Goal: Information Seeking & Learning: Learn about a topic

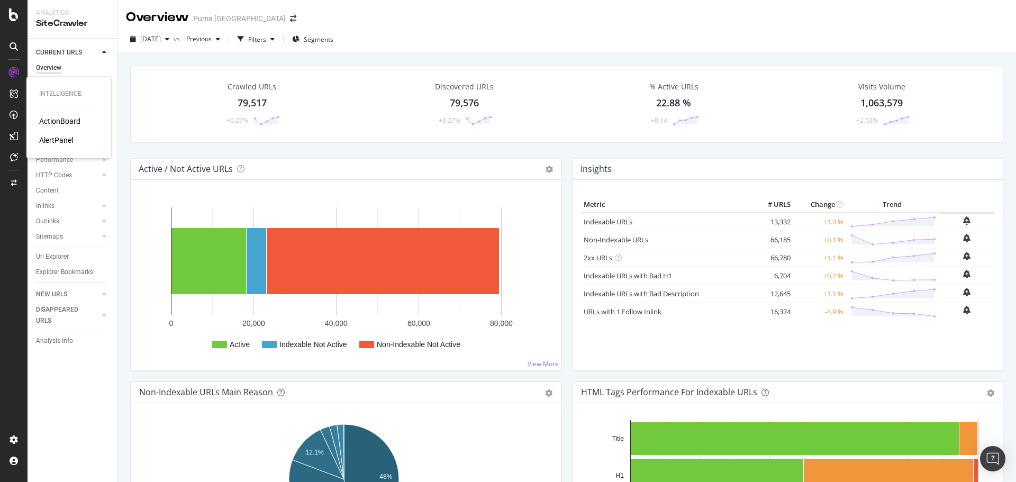
click at [49, 140] on div "AlertPanel" at bounding box center [56, 140] width 34 height 11
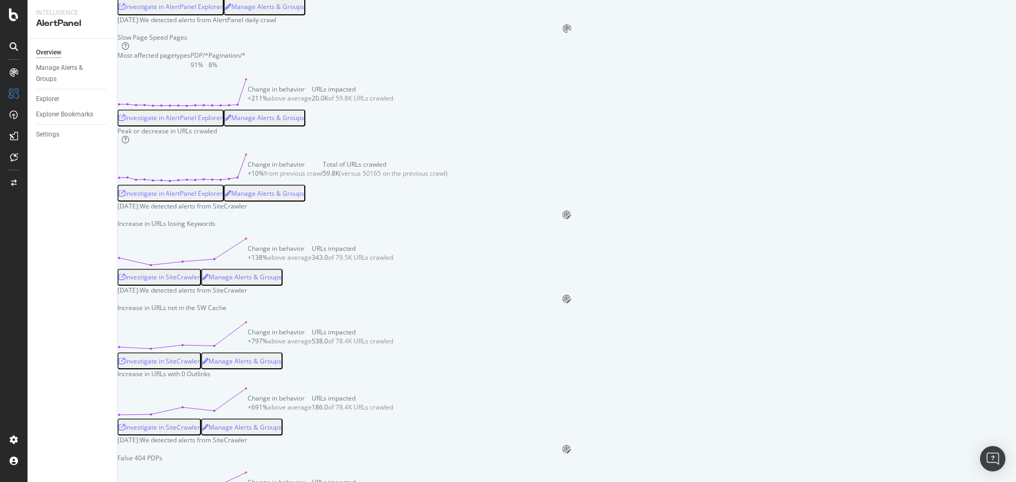
scroll to position [741, 0]
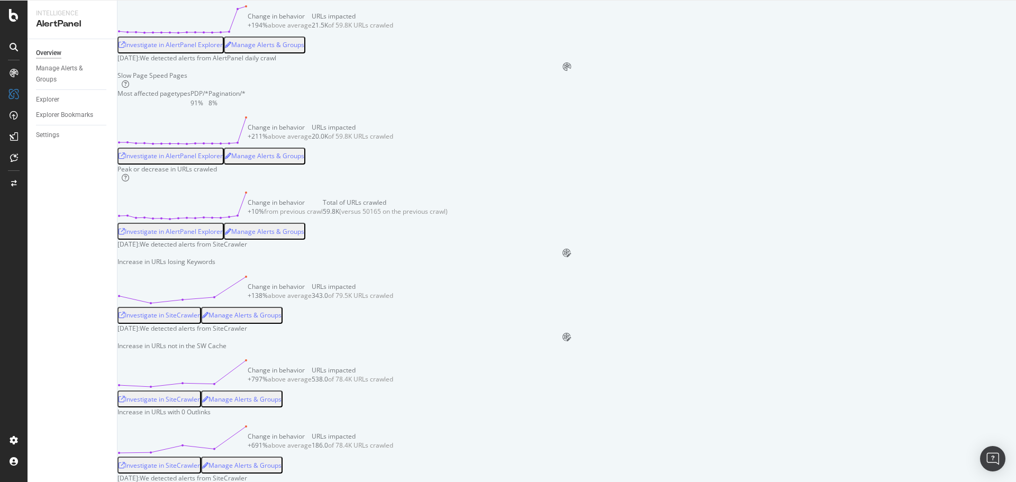
scroll to position [688, 0]
click at [304, 52] on div "Manage Alerts & Groups" at bounding box center [264, 46] width 79 height 14
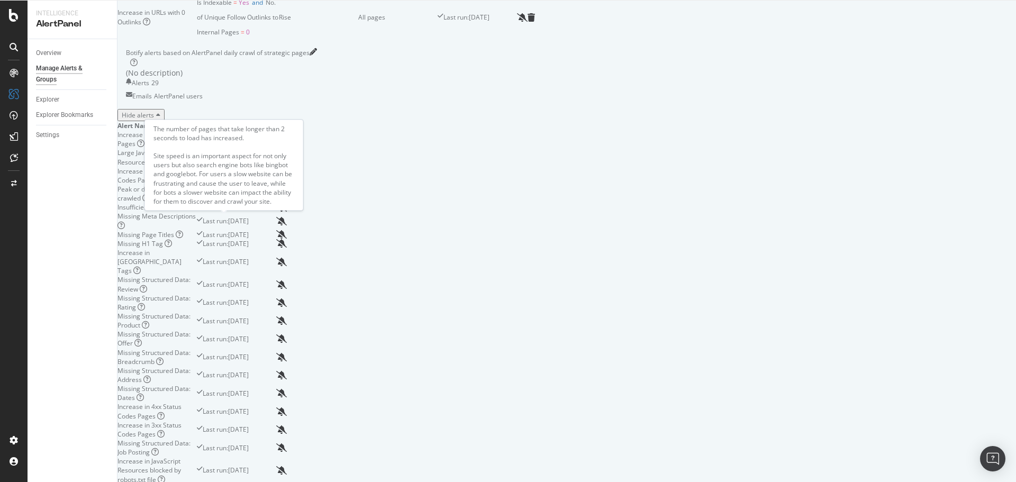
scroll to position [529, 0]
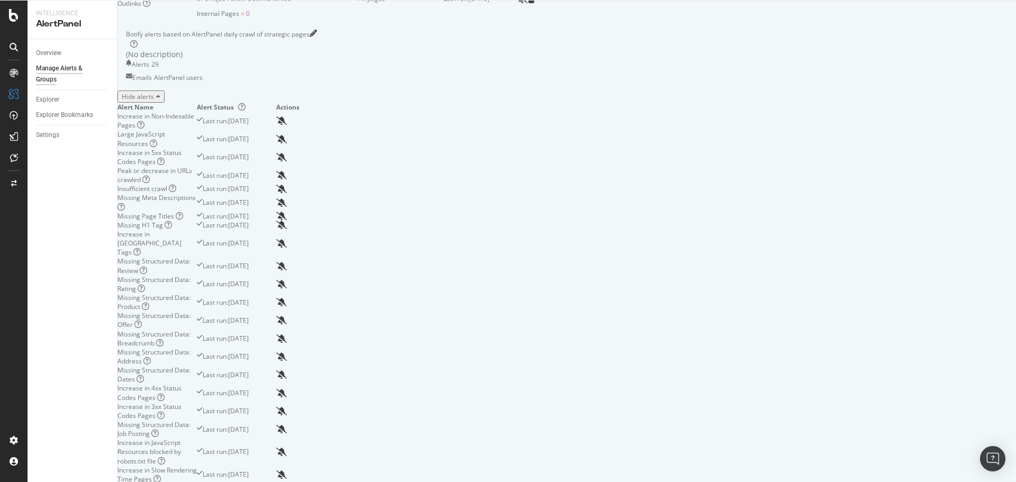
click at [196, 482] on div "Slow Page Speed Pages" at bounding box center [156, 488] width 79 height 9
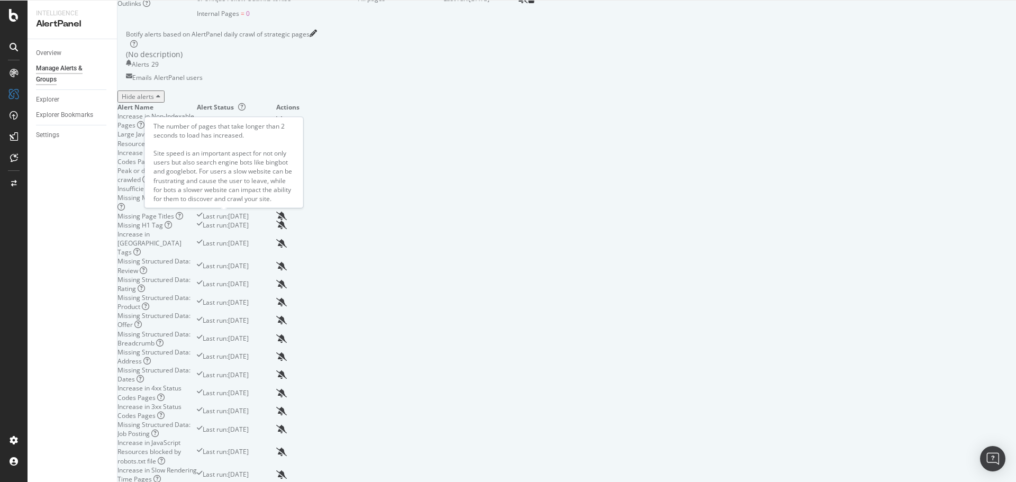
click at [196, 482] on icon at bounding box center [192, 487] width 7 height 7
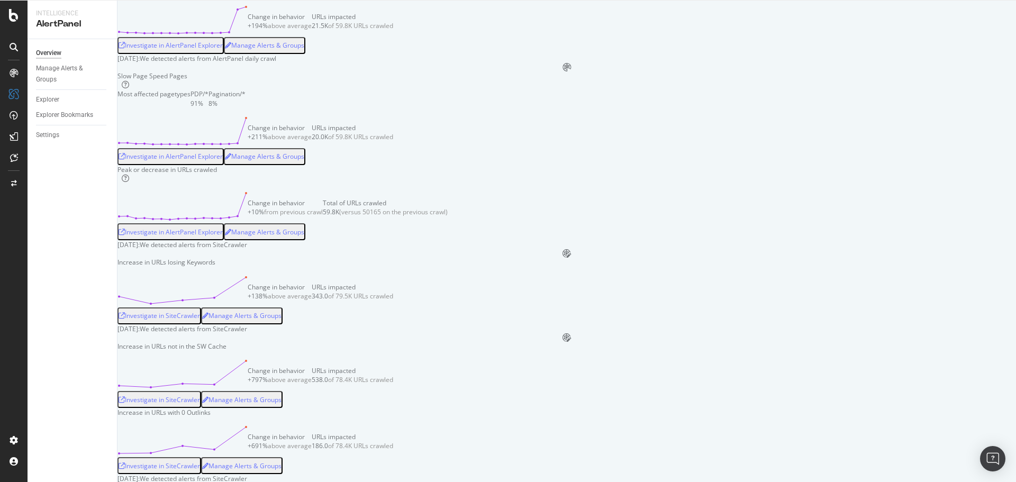
scroll to position [635, 0]
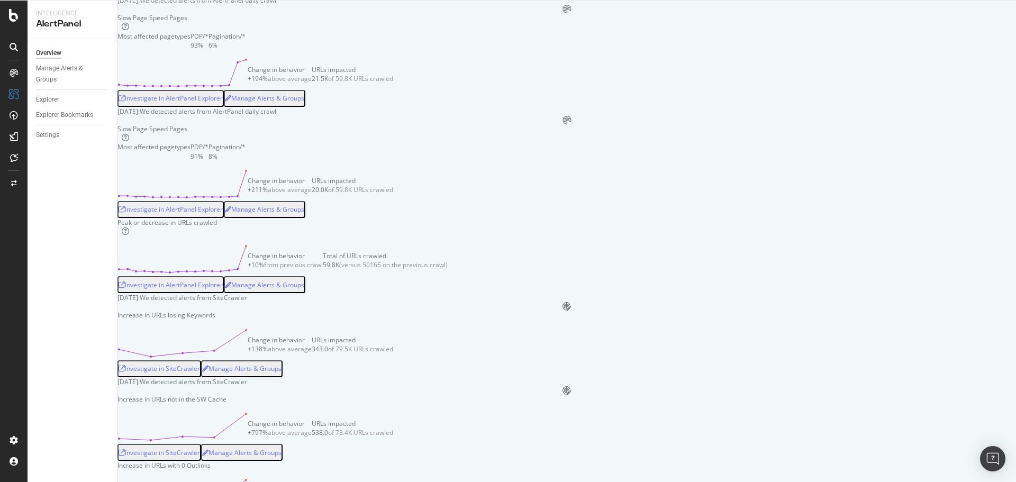
click at [223, 103] on div "Investigate in AlertPanel Explorer" at bounding box center [171, 98] width 104 height 9
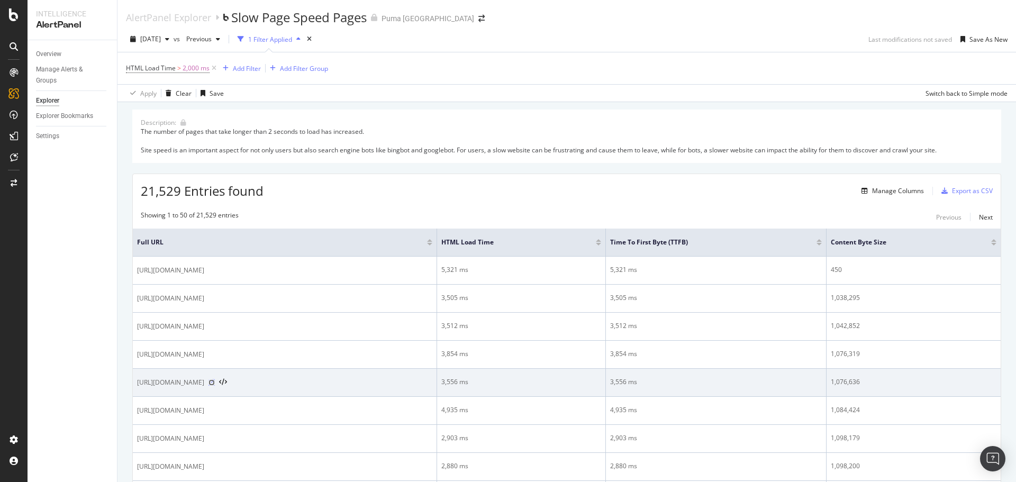
click at [215, 382] on icon at bounding box center [212, 382] width 6 height 6
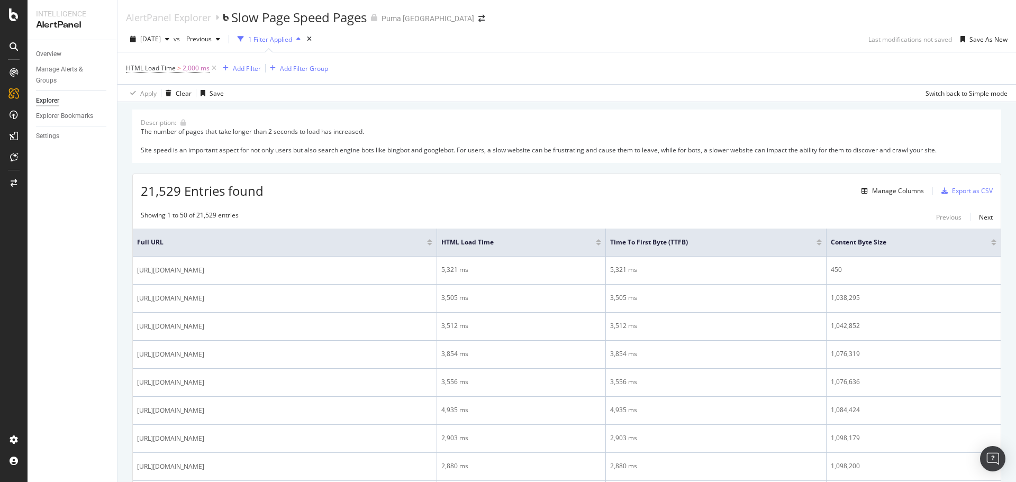
click at [530, 110] on div "Description: The number of pages that take longer than 2 seconds to load has in…" at bounding box center [566, 136] width 869 height 53
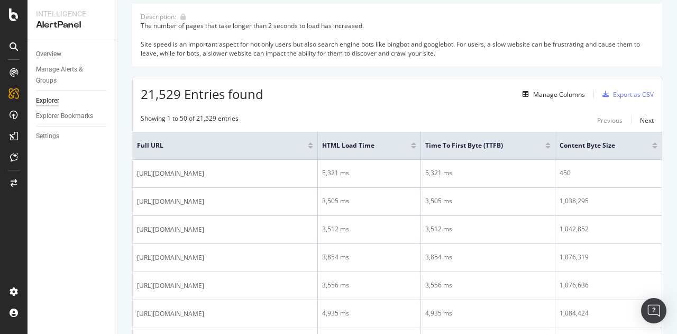
scroll to position [106, 0]
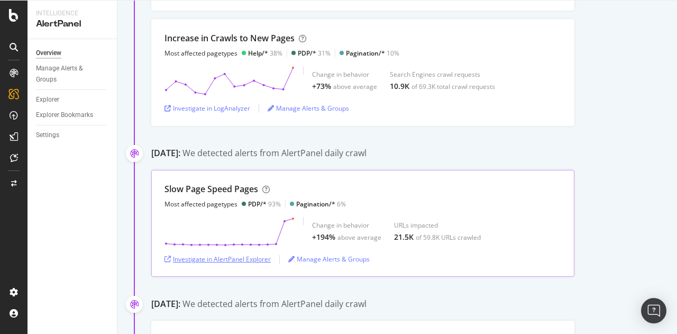
scroll to position [741, 0]
